Goal: Complete application form: Complete application form

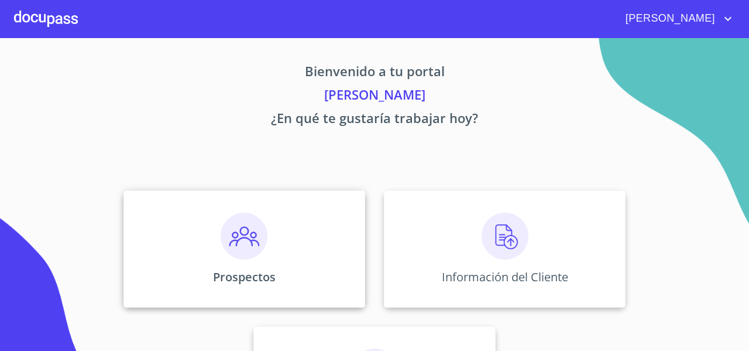
click at [165, 201] on div "Prospectos" at bounding box center [245, 248] width 242 height 117
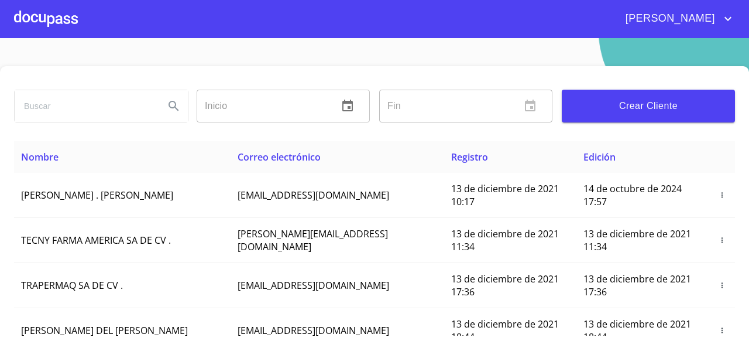
click at [545, 88] on div "Fin ​" at bounding box center [466, 106] width 183 height 42
click at [571, 99] on span "Crear Cliente" at bounding box center [648, 106] width 155 height 16
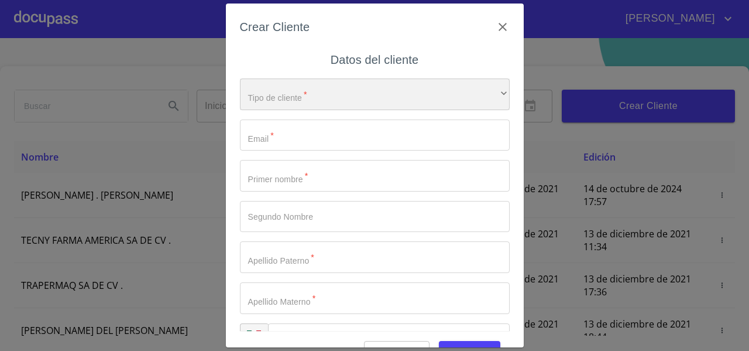
click at [270, 88] on div "​" at bounding box center [375, 94] width 270 height 32
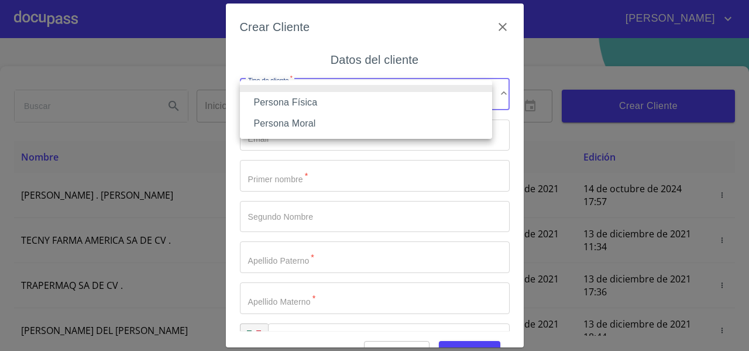
drag, startPoint x: 270, startPoint y: 90, endPoint x: 270, endPoint y: 103, distance: 12.9
click at [270, 103] on ul "Persona Física Persona Moral" at bounding box center [366, 109] width 252 height 59
click at [270, 103] on li "Persona Física" at bounding box center [366, 102] width 252 height 21
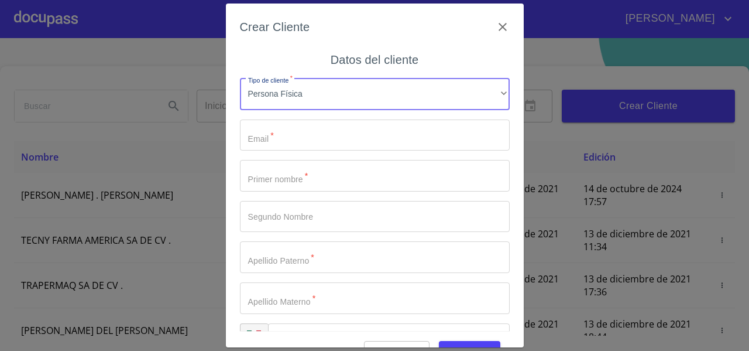
click at [263, 130] on input "Tipo de cliente   *" at bounding box center [375, 135] width 270 height 32
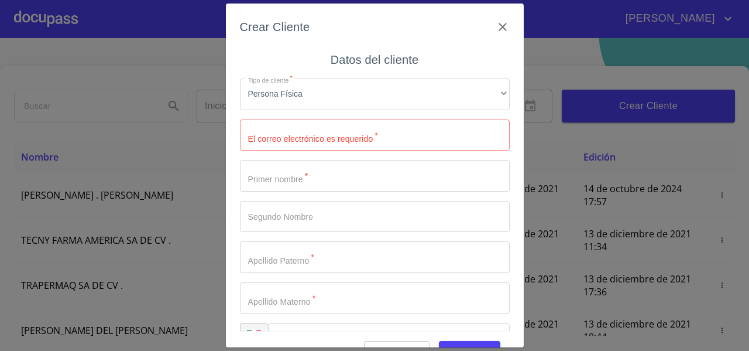
click at [268, 17] on div "Crear Cliente Datos del cliente Tipo de cliente   * Persona Física ​ El correo …" at bounding box center [375, 176] width 298 height 344
click at [263, 136] on input "Tipo de cliente   *" at bounding box center [375, 135] width 270 height 32
type input "s"
click at [297, 133] on input "[EMAIL_ADDRESS][DOMAIN_NAME]" at bounding box center [354, 135] width 229 height 32
click at [357, 136] on input "[EMAIL_ADDRESS][DOMAIN_NAME]" at bounding box center [354, 135] width 229 height 32
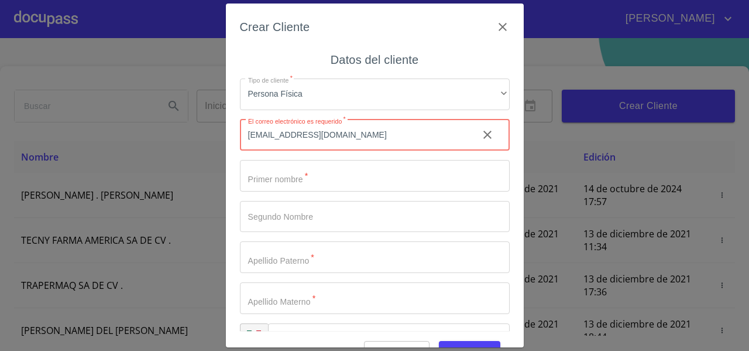
click at [349, 134] on input "[EMAIL_ADDRESS][DOMAIN_NAME]" at bounding box center [354, 135] width 229 height 32
click at [350, 134] on input "[EMAIL_ADDRESS][DOMAIN_NAME]" at bounding box center [354, 135] width 229 height 32
type input "[EMAIL_ADDRESS][DOMAIN_NAME]"
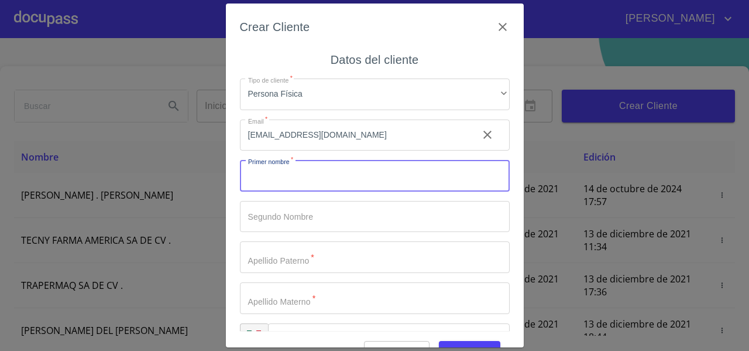
click at [286, 177] on input "Tipo de cliente   *" at bounding box center [375, 176] width 270 height 32
click at [283, 177] on input "Tipo de cliente   *" at bounding box center [375, 176] width 270 height 32
type input "s"
type input "[PERSON_NAME]"
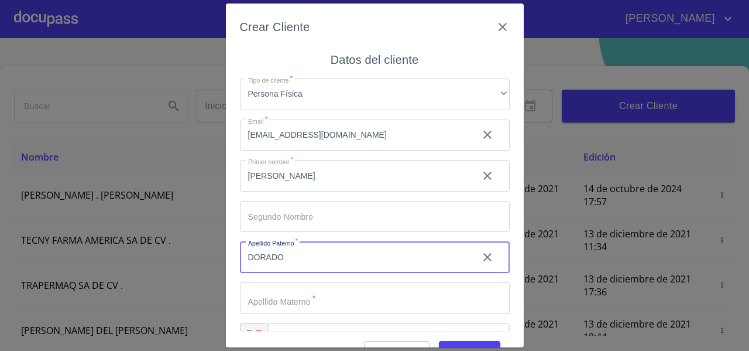
type input "DORADO"
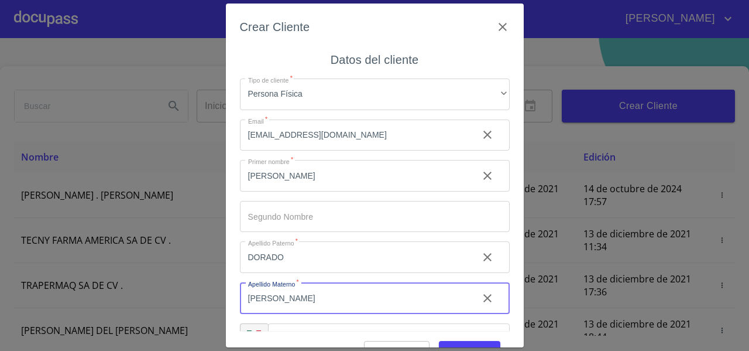
scroll to position [33, 0]
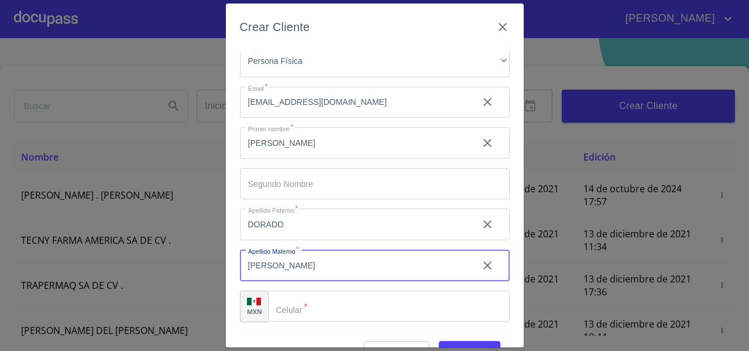
type input "[PERSON_NAME]"
click at [306, 303] on input "Tipo de cliente   *" at bounding box center [389, 306] width 242 height 32
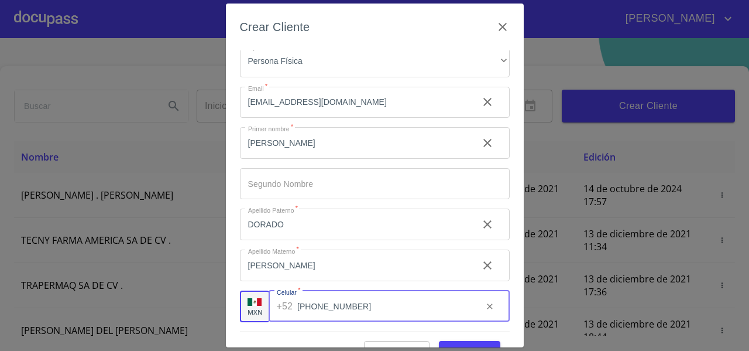
click at [367, 309] on input "[PHONE_NUMBER]" at bounding box center [385, 306] width 176 height 32
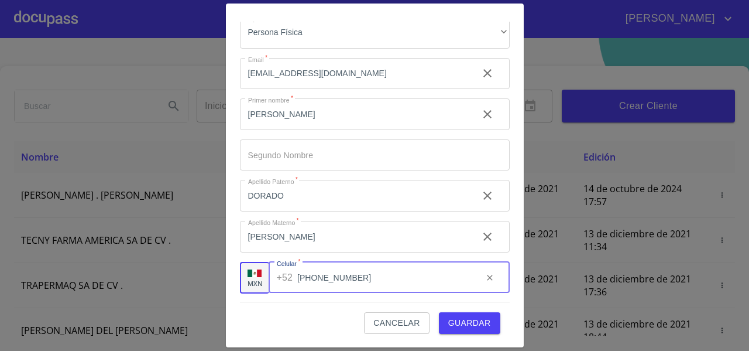
drag, startPoint x: 358, startPoint y: 276, endPoint x: 300, endPoint y: 279, distance: 57.5
click at [300, 279] on input "[PHONE_NUMBER]" at bounding box center [385, 278] width 176 height 32
type input "[PHONE_NUMBER]"
click at [310, 157] on input "Tipo de cliente   *" at bounding box center [375, 155] width 270 height 32
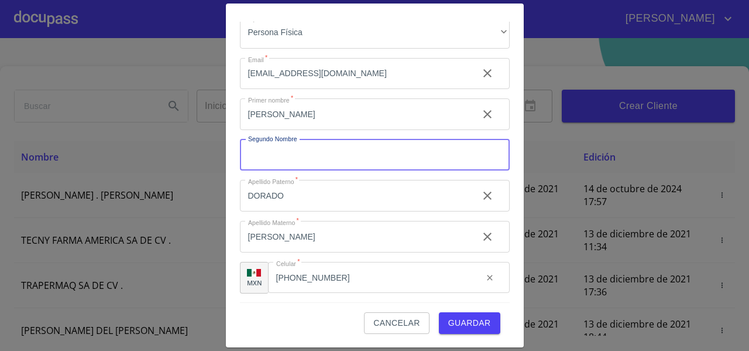
paste input "33)17142790"
click at [260, 153] on input "33)17142790" at bounding box center [354, 155] width 229 height 32
type input "3317142790"
drag, startPoint x: 324, startPoint y: 159, endPoint x: 247, endPoint y: 156, distance: 76.8
click at [247, 156] on input "3317142790" at bounding box center [354, 155] width 229 height 32
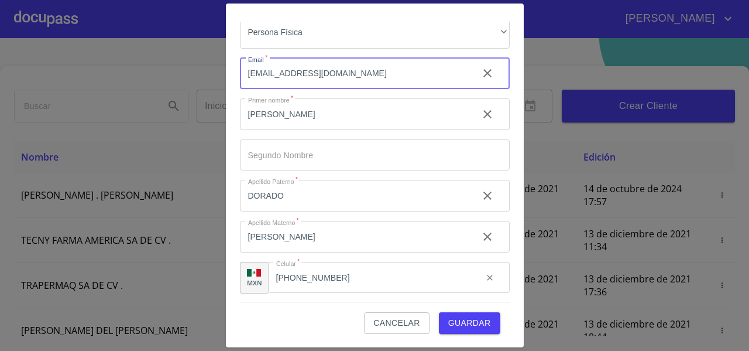
drag, startPoint x: 366, startPoint y: 73, endPoint x: 231, endPoint y: 71, distance: 135.3
click at [231, 71] on div "Crear Cliente Datos del cliente Tipo de cliente   * Persona Física ​ Email   * …" at bounding box center [375, 176] width 298 height 344
click at [457, 324] on span "Guardar" at bounding box center [469, 323] width 43 height 15
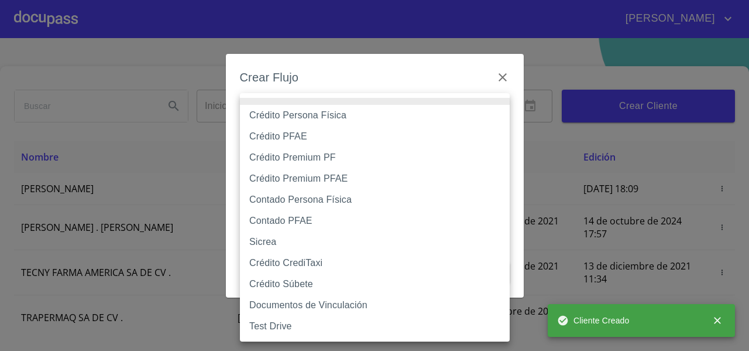
click at [304, 106] on body "[PERSON_NAME] ​ Fin ​ Crear Cliente Nombre Correo electrónico Registro Edición …" at bounding box center [374, 175] width 749 height 351
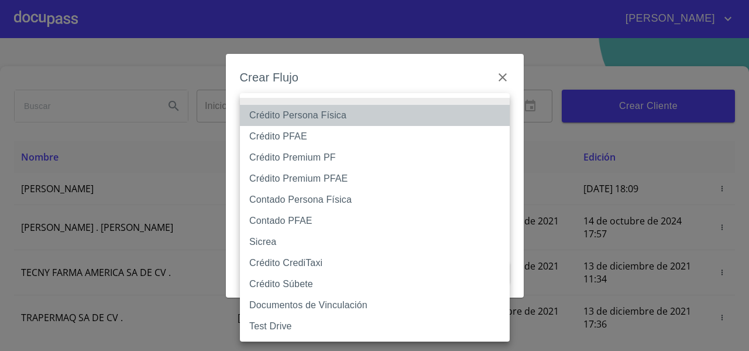
click at [276, 115] on li "Crédito Persona Física" at bounding box center [375, 115] width 270 height 21
type input "61b033e49b8c202ad5bb7912"
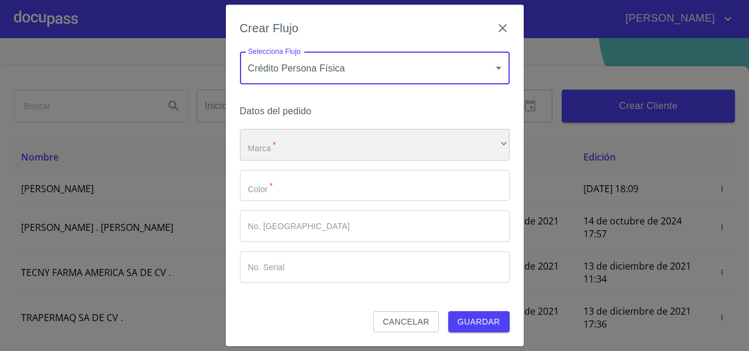
click at [256, 150] on div "​" at bounding box center [375, 145] width 270 height 32
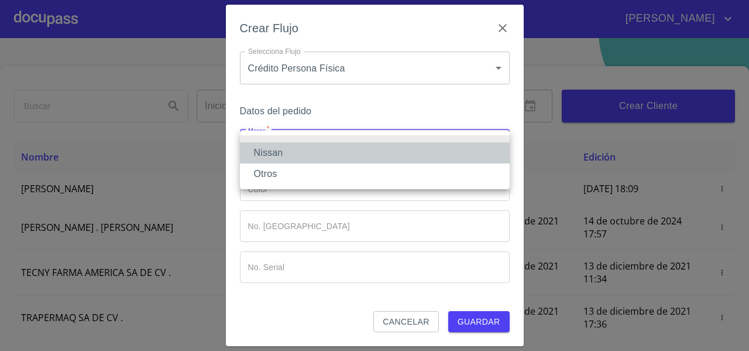
click at [264, 148] on li "Nissan" at bounding box center [375, 152] width 270 height 21
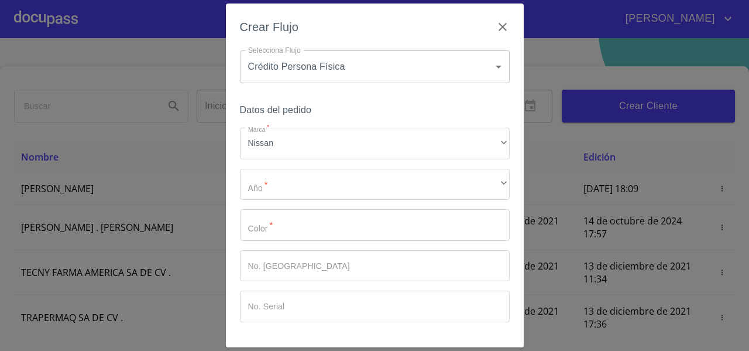
click at [238, 187] on div "Crear Flujo Selecciona Flujo Crédito Persona Física 61b033e49b8c202ad5bb7912 Se…" at bounding box center [375, 176] width 298 height 344
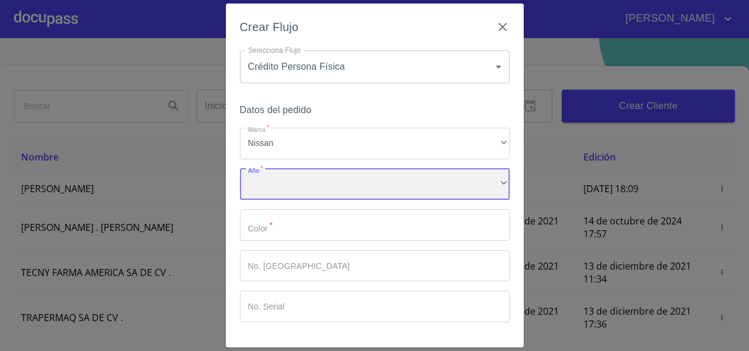
click at [256, 185] on div "​" at bounding box center [375, 185] width 270 height 32
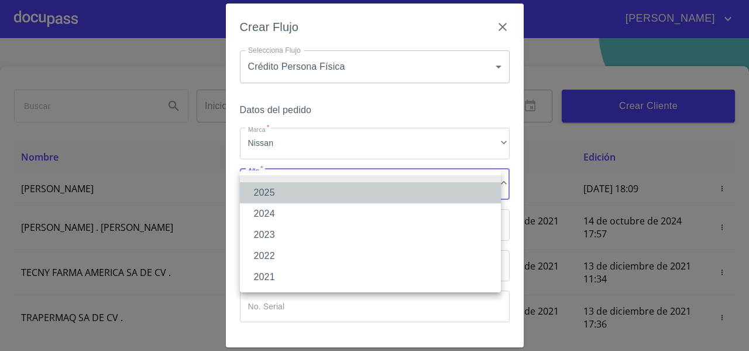
click at [256, 185] on li "2025" at bounding box center [370, 192] width 261 height 21
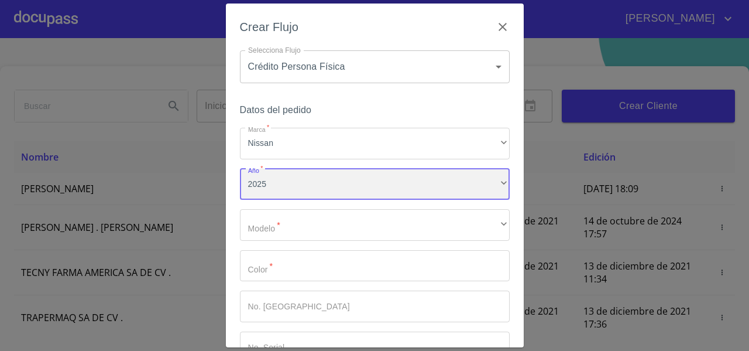
scroll to position [79, 0]
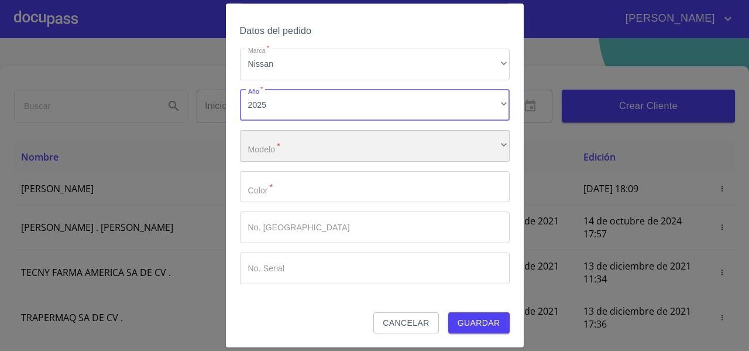
click at [275, 153] on div "​" at bounding box center [375, 146] width 270 height 32
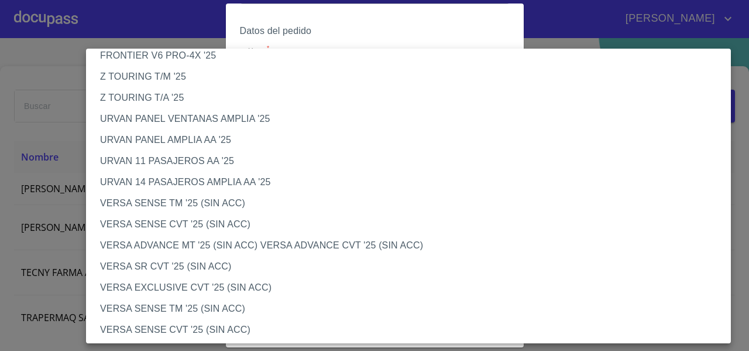
scroll to position [311, 0]
click at [158, 221] on li "VERSA SENSE CVT '25 (SIN ACC)" at bounding box center [413, 223] width 654 height 21
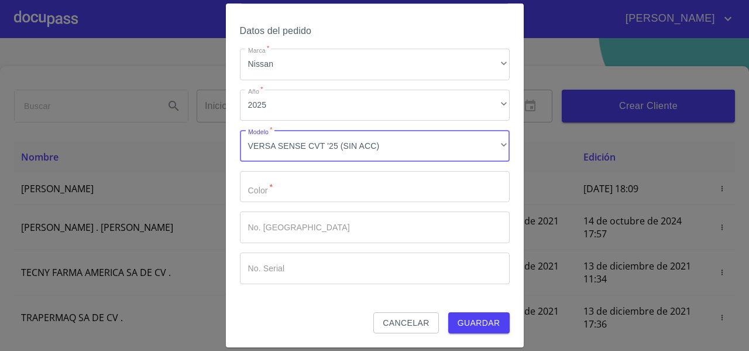
click at [269, 187] on input "Marca   *" at bounding box center [375, 187] width 270 height 32
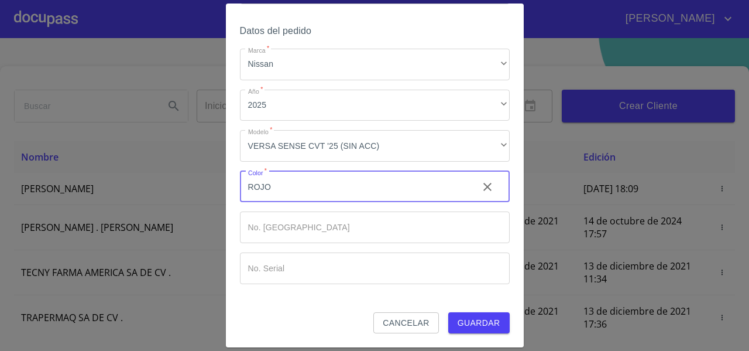
type input "ROJO"
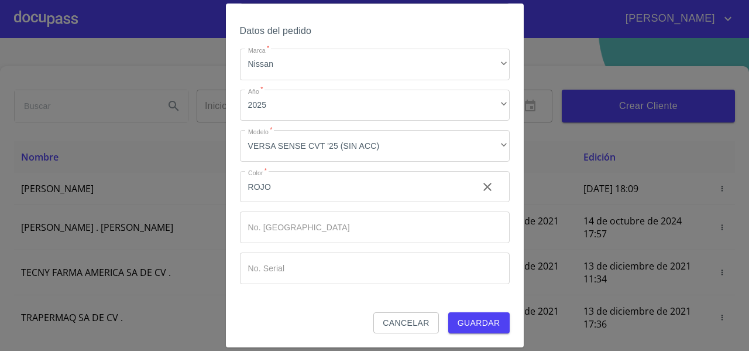
click at [244, 209] on div "Marca   * Nissan ​ Año   * 2025 ​ Modelo   * VERSA SENSE CVT '25 (SIN ACC) ​ Co…" at bounding box center [375, 166] width 270 height 235
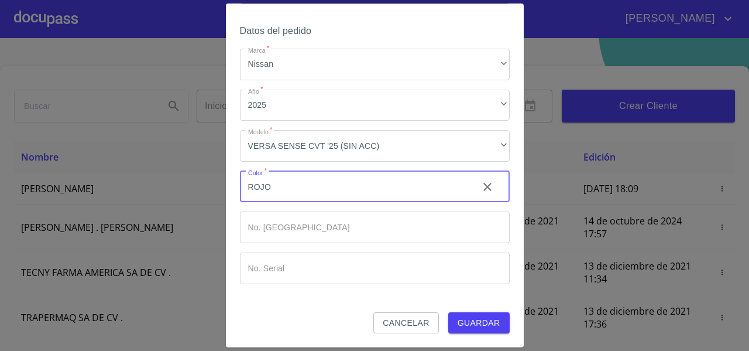
click at [273, 185] on input "ROJO" at bounding box center [354, 187] width 229 height 32
click at [259, 213] on input "Marca   *" at bounding box center [375, 227] width 270 height 32
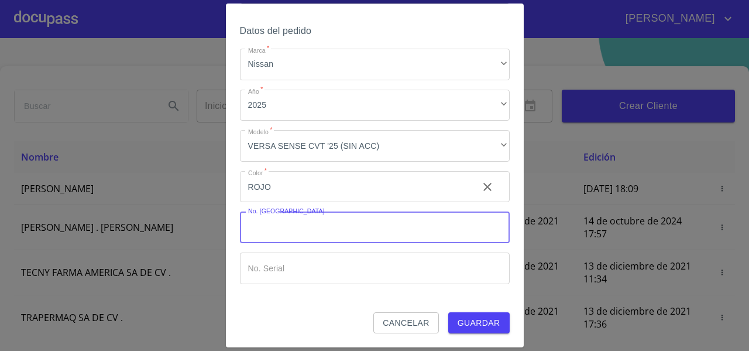
click at [469, 321] on span "Guardar" at bounding box center [479, 323] width 43 height 15
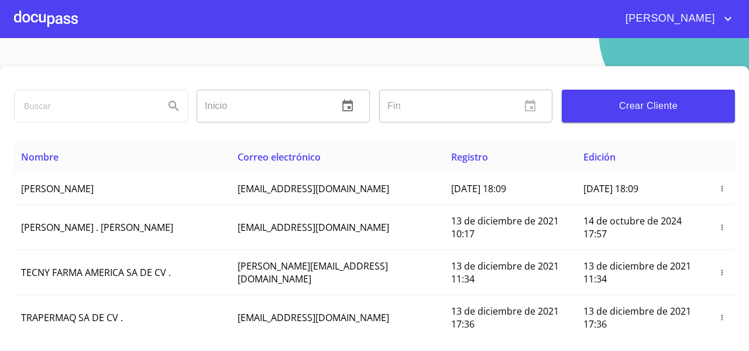
drag, startPoint x: 72, startPoint y: 8, endPoint x: 0, endPoint y: -31, distance: 81.7
click at [0, 0] on html "[PERSON_NAME] ​ Fin ​ Crear Cliente Nombre Correo electrónico Registro Edición …" at bounding box center [374, 175] width 749 height 351
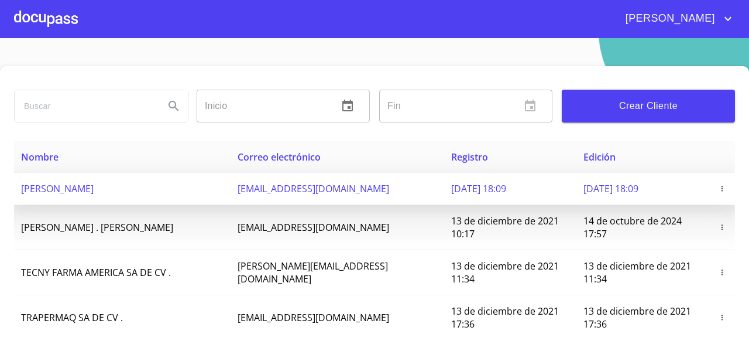
click at [94, 195] on span "[PERSON_NAME]" at bounding box center [57, 188] width 73 height 13
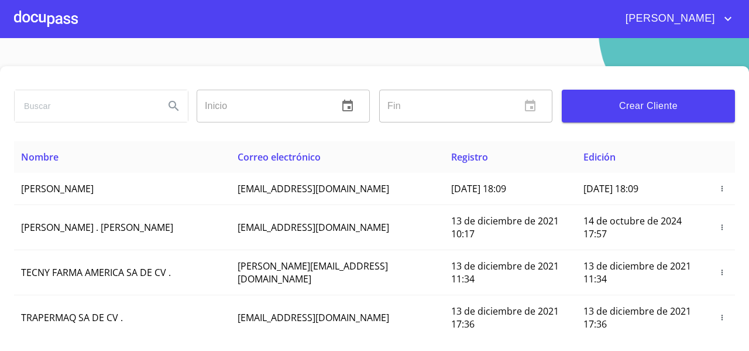
click at [44, 25] on div at bounding box center [46, 18] width 64 height 37
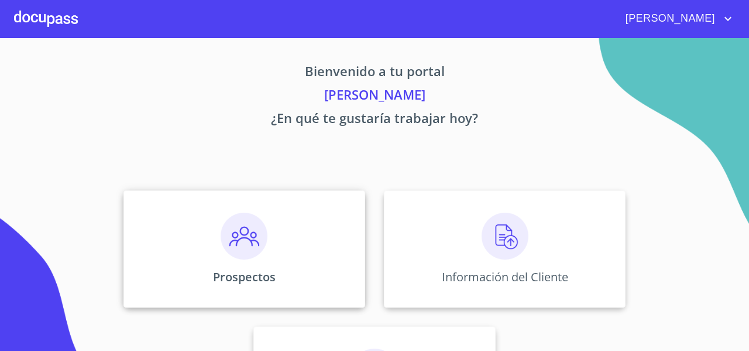
click at [234, 194] on div "Prospectos" at bounding box center [245, 248] width 242 height 117
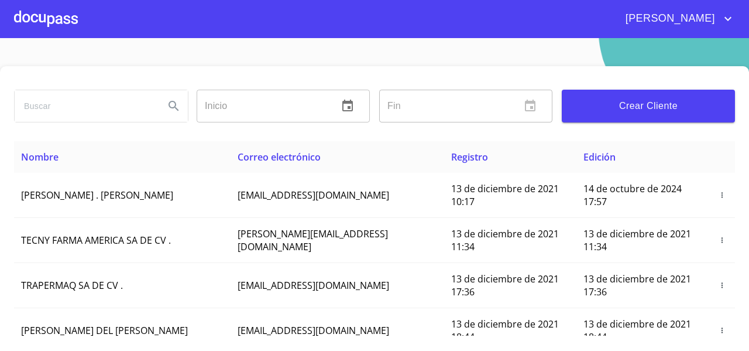
click at [54, 122] on div at bounding box center [100, 106] width 183 height 42
click at [32, 25] on div at bounding box center [46, 18] width 64 height 37
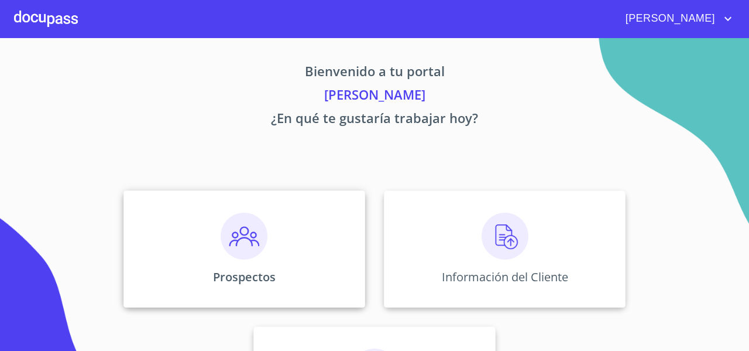
click at [141, 204] on div "Prospectos" at bounding box center [245, 248] width 242 height 117
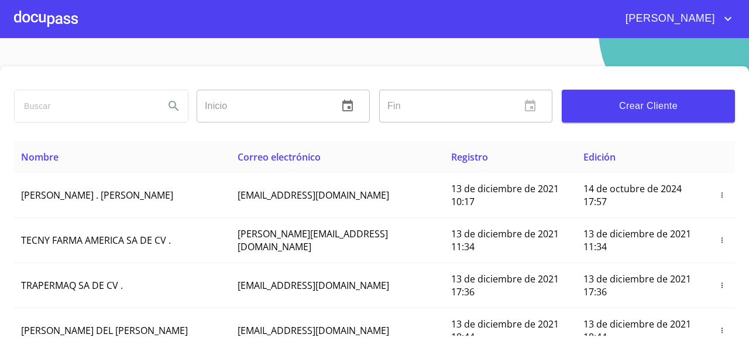
click at [43, 114] on input "search" at bounding box center [85, 106] width 141 height 32
click at [164, 106] on button "Search" at bounding box center [174, 106] width 28 height 28
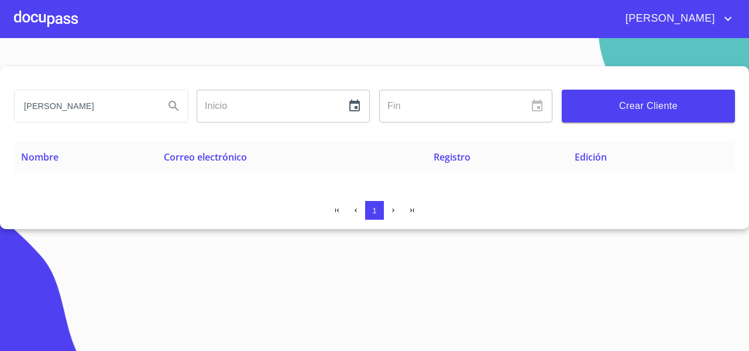
click at [95, 107] on input "[PERSON_NAME]" at bounding box center [85, 106] width 141 height 32
type input "S"
type input "[PERSON_NAME]"
click at [70, 25] on div at bounding box center [46, 18] width 64 height 37
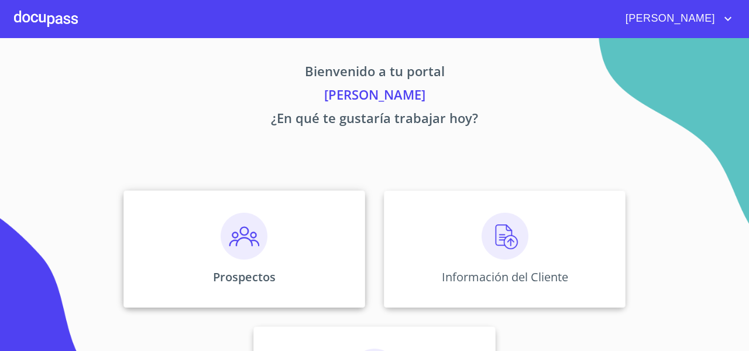
click at [156, 227] on div "Prospectos" at bounding box center [245, 248] width 242 height 117
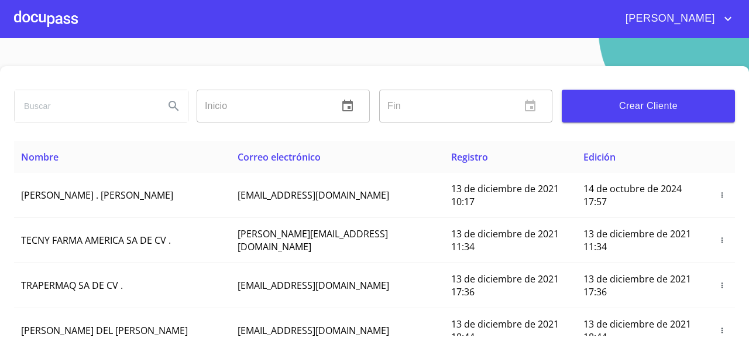
click at [59, 108] on input "search" at bounding box center [85, 106] width 141 height 32
type input "[PERSON_NAME]"
click at [171, 104] on icon "Search" at bounding box center [174, 106] width 14 height 14
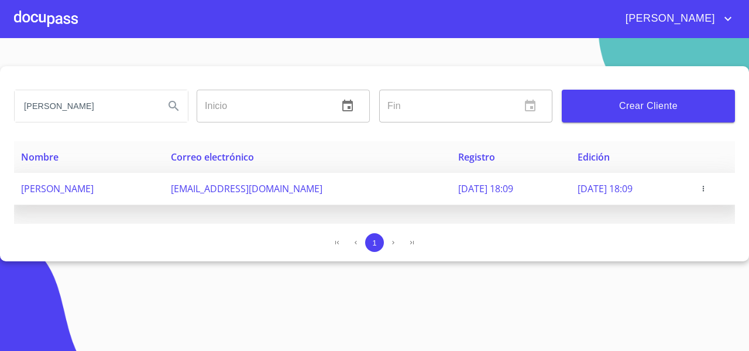
click at [188, 194] on td "[EMAIL_ADDRESS][DOMAIN_NAME]" at bounding box center [307, 189] width 287 height 32
drag, startPoint x: 165, startPoint y: 184, endPoint x: 20, endPoint y: 198, distance: 145.3
click at [20, 198] on td "[PERSON_NAME]" at bounding box center [89, 189] width 150 height 32
copy span "[PERSON_NAME]"
click at [20, 198] on td "[PERSON_NAME]" at bounding box center [89, 189] width 150 height 32
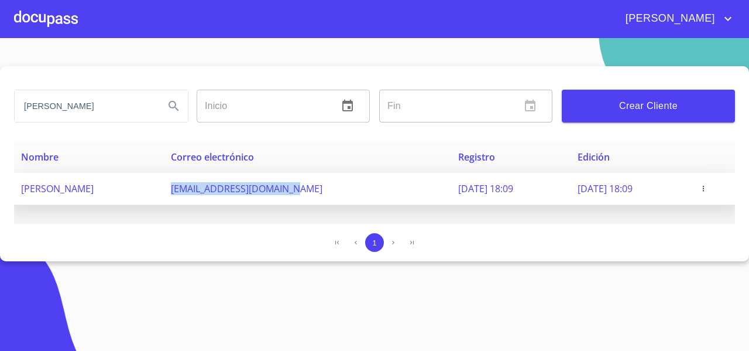
drag, startPoint x: 193, startPoint y: 190, endPoint x: 323, endPoint y: 197, distance: 129.6
click at [323, 197] on td "[EMAIL_ADDRESS][DOMAIN_NAME]" at bounding box center [307, 189] width 287 height 32
copy span "[EMAIL_ADDRESS][DOMAIN_NAME]"
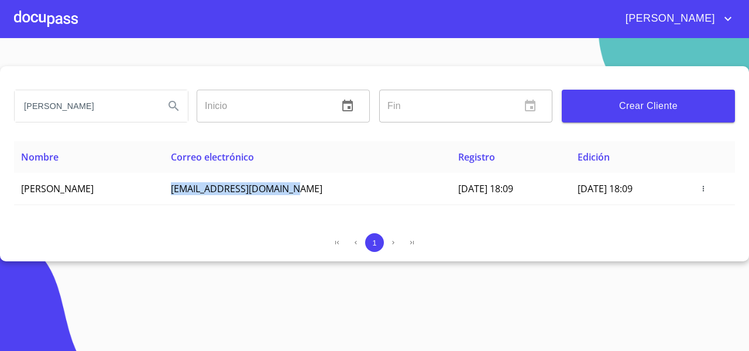
drag, startPoint x: 166, startPoint y: 189, endPoint x: 13, endPoint y: 188, distance: 153.4
click at [13, 188] on div "[PERSON_NAME] ​ Fin ​ Crear Cliente Nombre Correo electrónico Registro Edición …" at bounding box center [374, 163] width 749 height 195
click at [63, 230] on div "[PERSON_NAME] ​ Fin ​ Crear Cliente Nombre Correo electrónico Registro Edición …" at bounding box center [374, 163] width 749 height 195
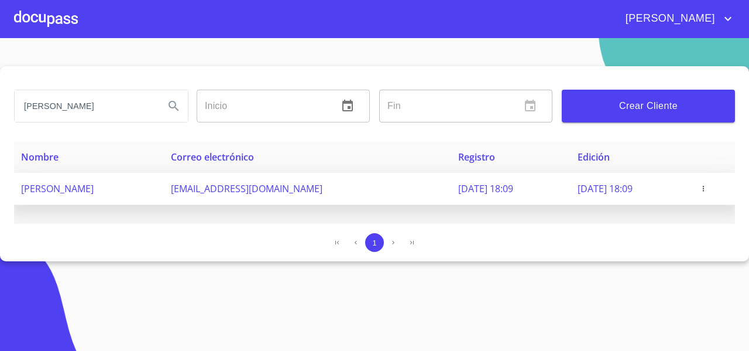
drag, startPoint x: 162, startPoint y: 186, endPoint x: 20, endPoint y: 199, distance: 142.3
click at [20, 199] on td "[PERSON_NAME]" at bounding box center [89, 189] width 150 height 32
copy span "[PERSON_NAME]"
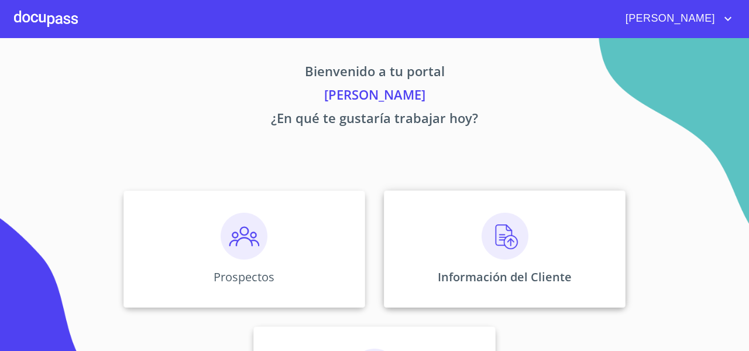
click at [458, 248] on div "Información del Cliente" at bounding box center [505, 248] width 242 height 117
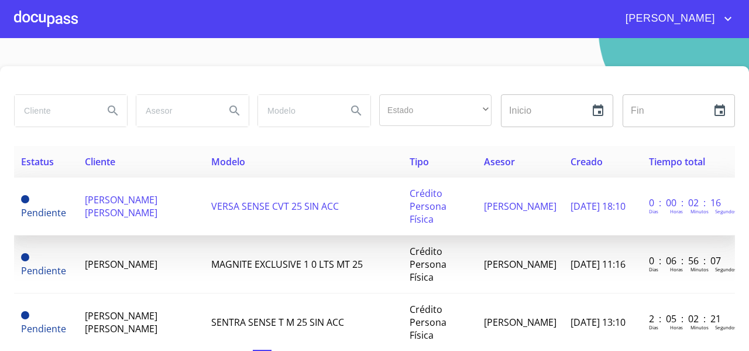
click at [114, 201] on span "[PERSON_NAME]" at bounding box center [121, 206] width 73 height 26
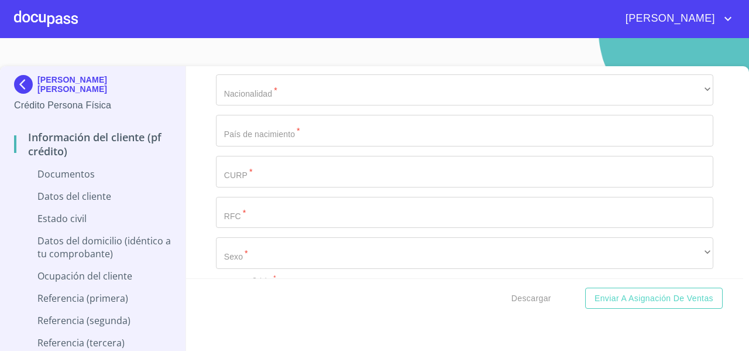
scroll to position [1663, 0]
click at [309, 213] on input "Documento de identificación   *" at bounding box center [465, 212] width 498 height 32
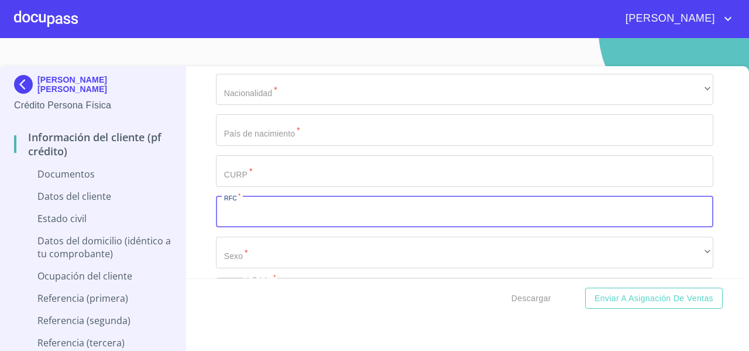
paste input "DORS571001CH5"
type input "DORS571001CH5"
click at [237, 174] on input "Documento de identificación   *" at bounding box center [465, 171] width 498 height 32
drag, startPoint x: 273, startPoint y: 211, endPoint x: 208, endPoint y: 218, distance: 65.4
click at [208, 218] on div "Información del cliente (PF crédito) Documentos Documento de identificación   *…" at bounding box center [465, 172] width 558 height 212
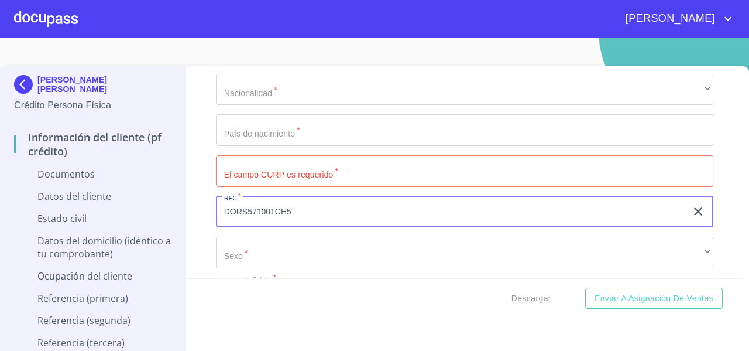
click at [245, 174] on input "Documento de identificación   *" at bounding box center [465, 171] width 498 height 32
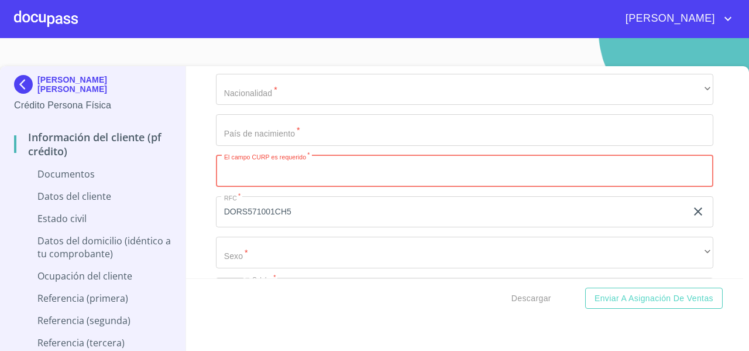
paste input "DORS571001"
drag, startPoint x: 277, startPoint y: 170, endPoint x: 201, endPoint y: 174, distance: 75.6
click at [201, 174] on div "Información del cliente (PF crédito) Documentos Documento de identificación   *…" at bounding box center [465, 172] width 558 height 212
paste input "HJCRDM07"
type input "DORS571001HJCRDM07"
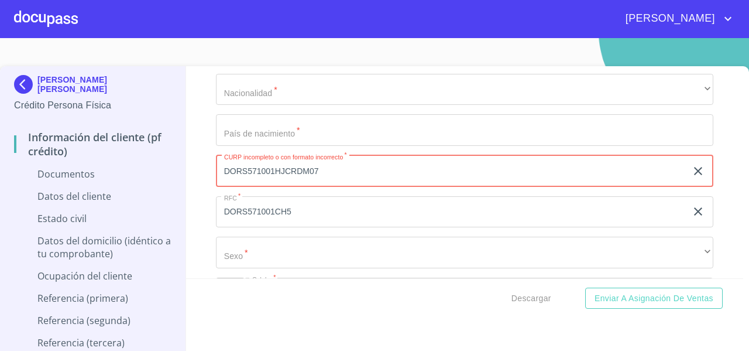
click at [201, 169] on div "Información del cliente (PF crédito) Documentos Documento de identificación   *…" at bounding box center [465, 172] width 558 height 212
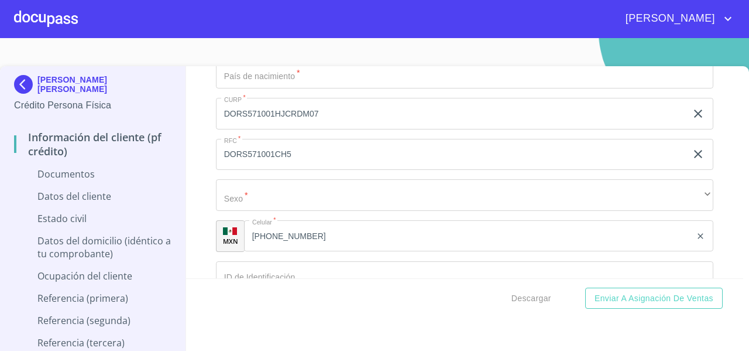
scroll to position [1721, 0]
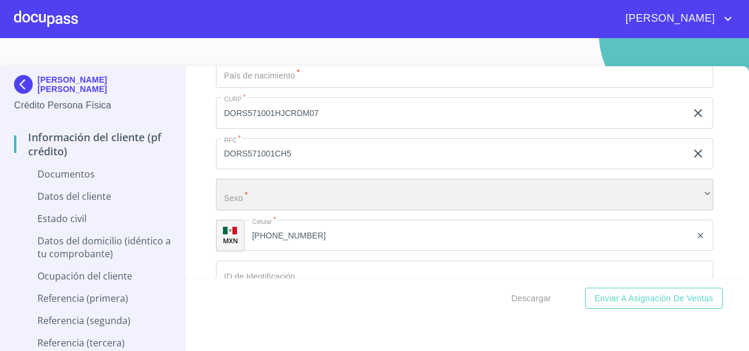
click at [286, 191] on div "​" at bounding box center [465, 195] width 498 height 32
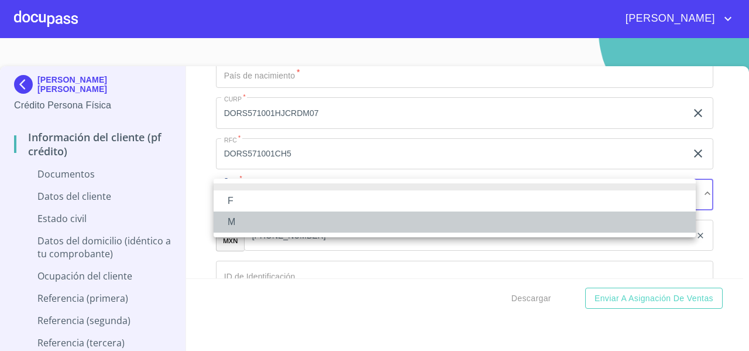
click at [248, 220] on li "M" at bounding box center [455, 221] width 482 height 21
